Goal: Feedback & Contribution: Leave review/rating

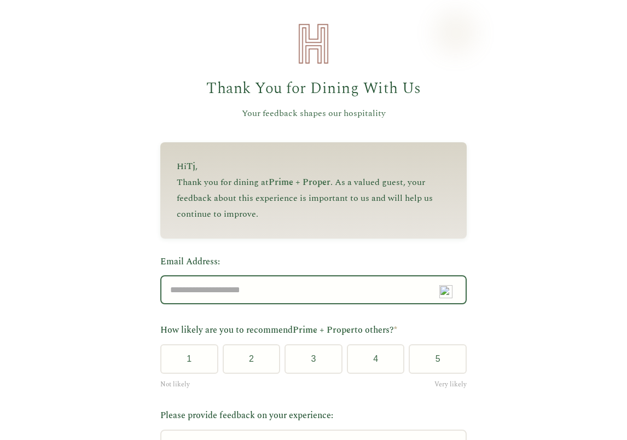
click at [193, 285] on input "Email Address:" at bounding box center [313, 289] width 307 height 29
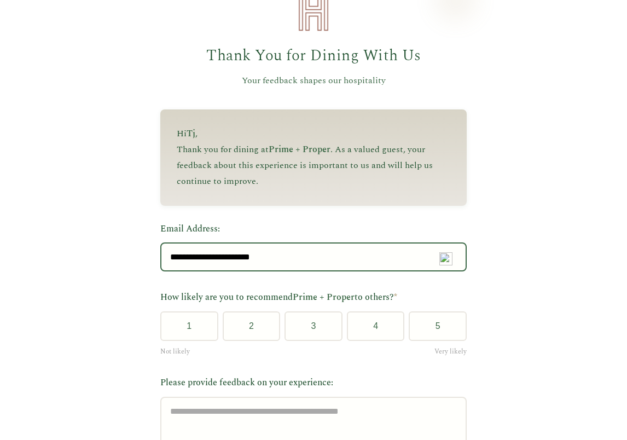
scroll to position [55, 0]
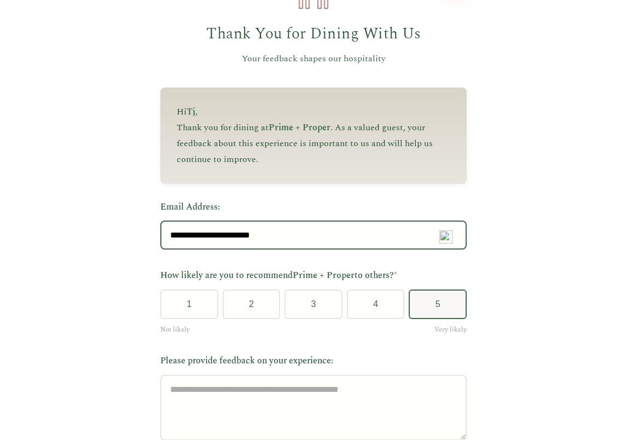
type input "**********"
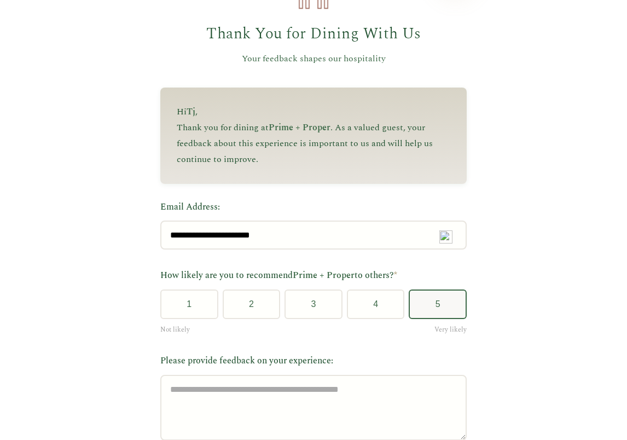
click at [440, 312] on button "5" at bounding box center [438, 305] width 58 height 30
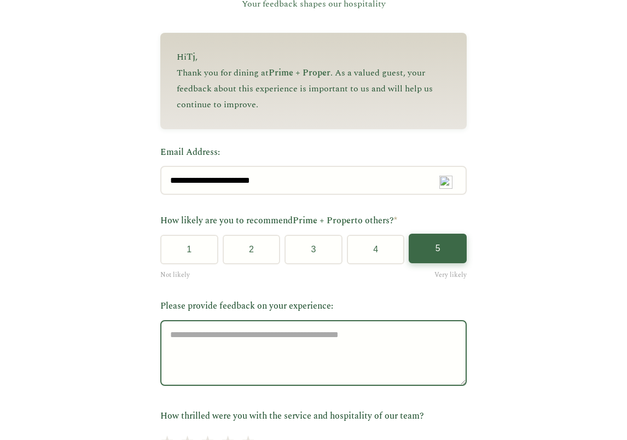
click at [190, 348] on textarea "Please provide feedback on your experience:" at bounding box center [313, 353] width 307 height 66
type textarea "*"
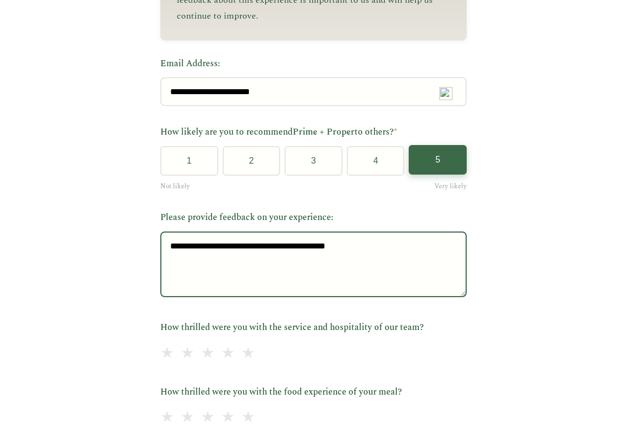
scroll to position [219, 0]
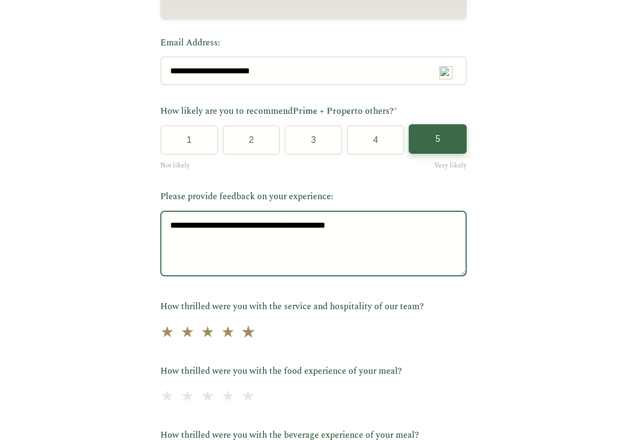
type textarea "**********"
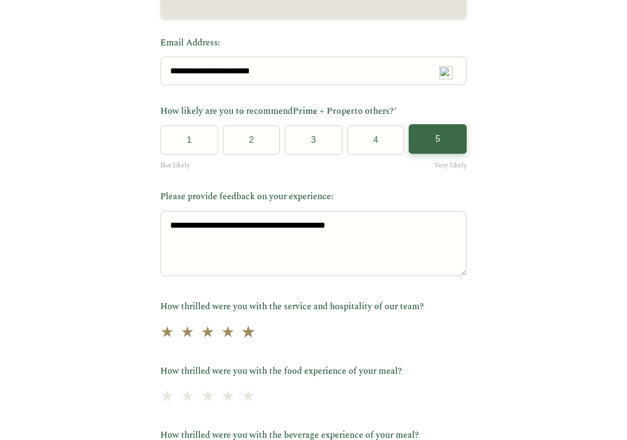
click at [241, 340] on span "★" at bounding box center [248, 332] width 15 height 27
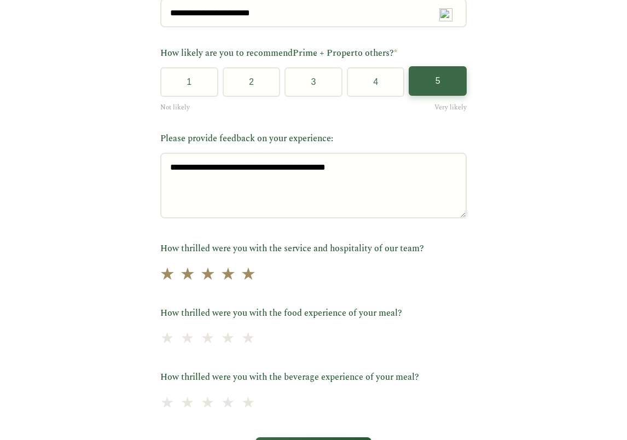
scroll to position [328, 0]
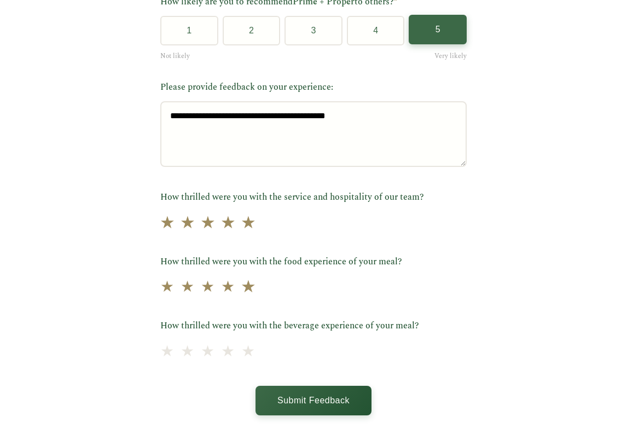
click at [241, 296] on span "★" at bounding box center [248, 287] width 15 height 27
click at [241, 358] on span "★" at bounding box center [248, 351] width 15 height 27
click at [340, 407] on button "Submit Feedback" at bounding box center [314, 401] width 116 height 30
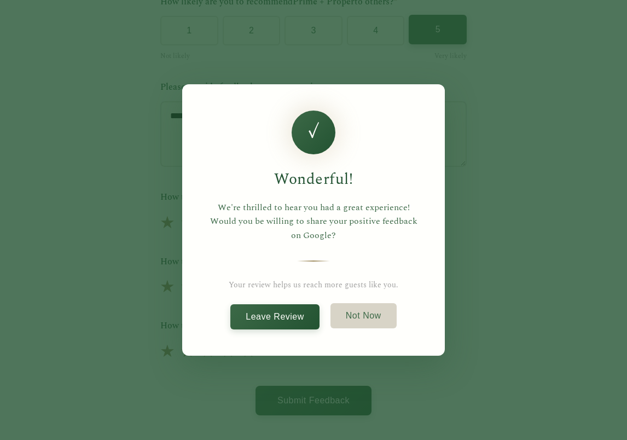
click at [369, 315] on button "Not Now" at bounding box center [364, 315] width 66 height 25
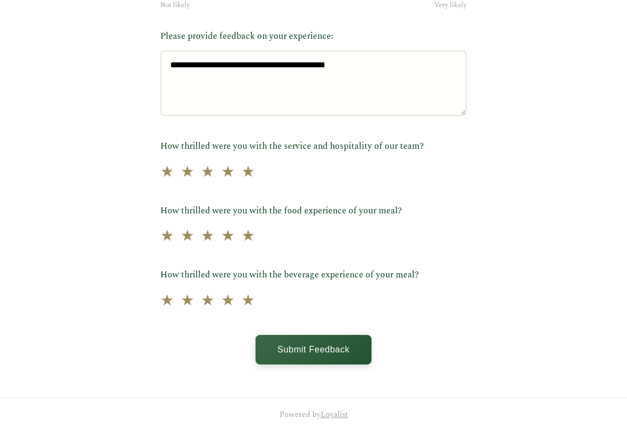
scroll to position [386, 0]
